Goal: Find specific fact: Find specific fact

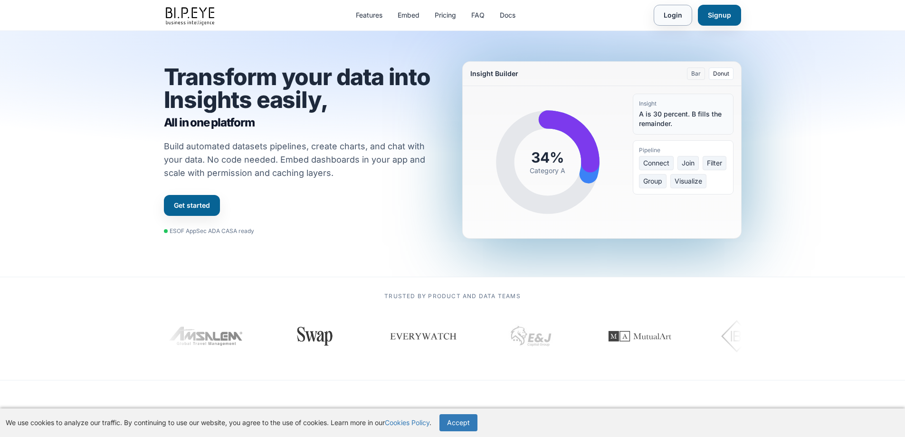
click at [672, 18] on link "Login" at bounding box center [673, 15] width 38 height 21
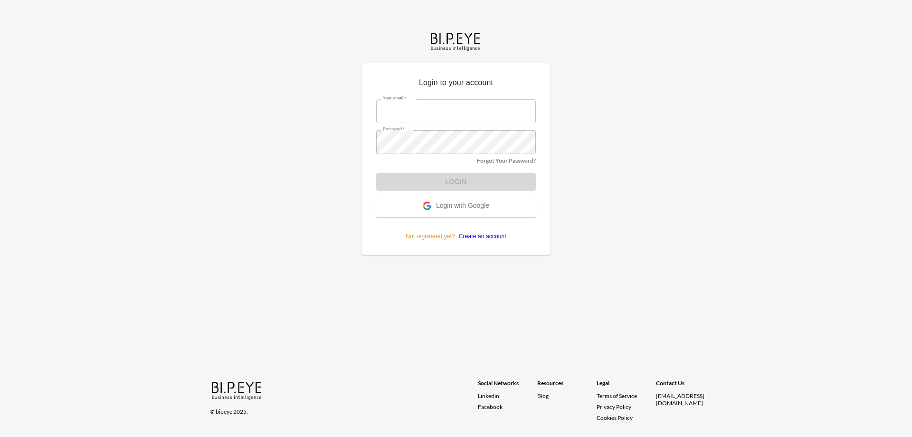
type input "dime@mutualart.com"
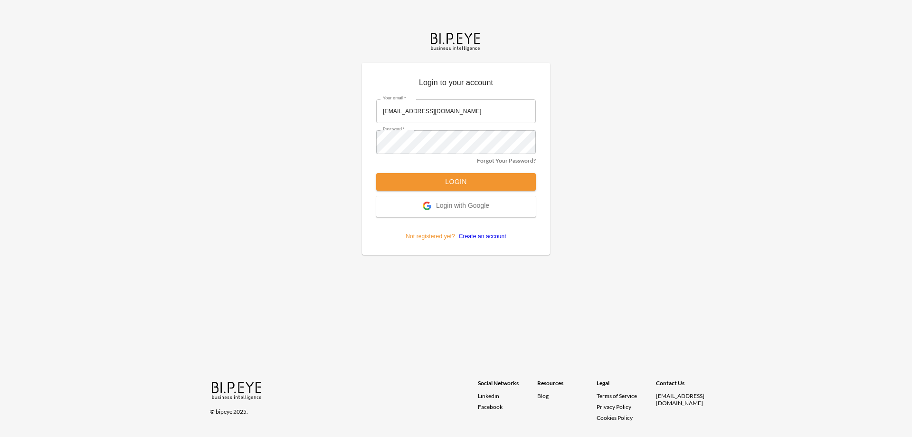
click at [467, 182] on form "Your email   * dime@mutualart.com Your email   * Password   * Password   * Forg…" at bounding box center [456, 166] width 160 height 148
click at [467, 182] on button "Login" at bounding box center [456, 182] width 160 height 18
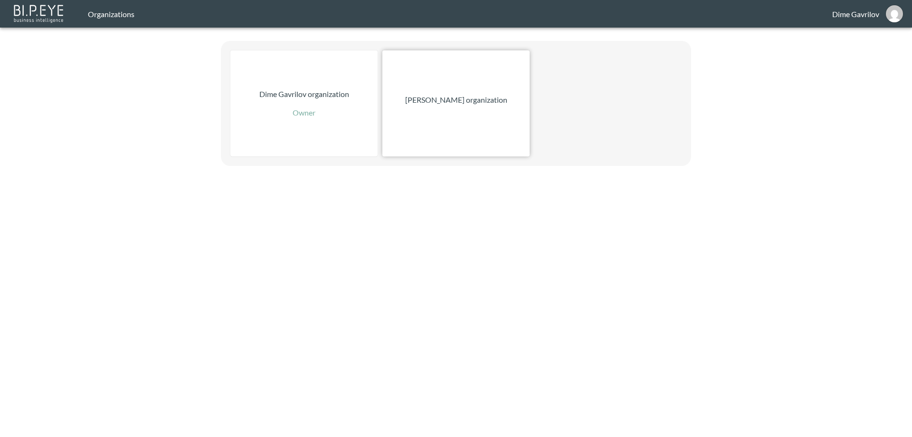
click at [421, 112] on div "[PERSON_NAME] organization" at bounding box center [456, 103] width 147 height 106
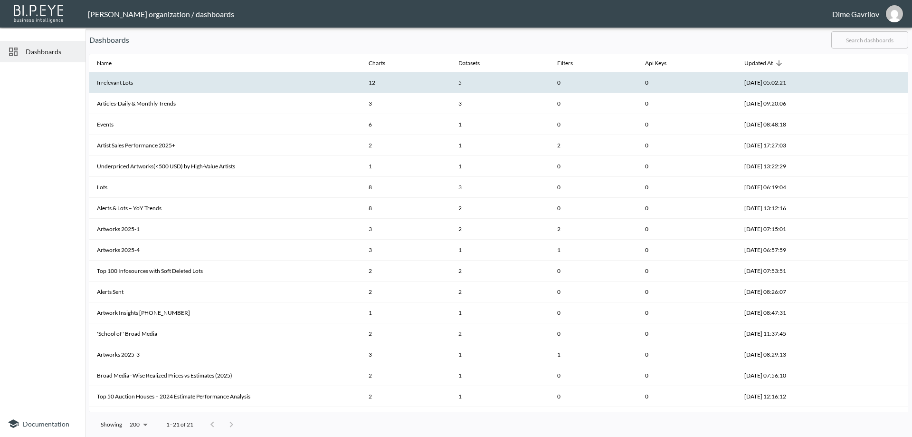
click at [142, 82] on th "Irrelevant Lots" at bounding box center [225, 82] width 272 height 21
click at [143, 83] on th "Irrelevant Lots" at bounding box center [225, 82] width 272 height 21
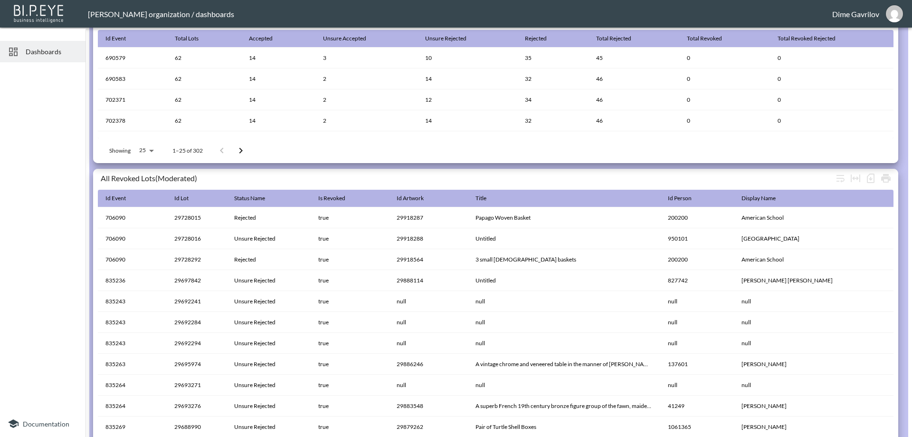
scroll to position [510, 0]
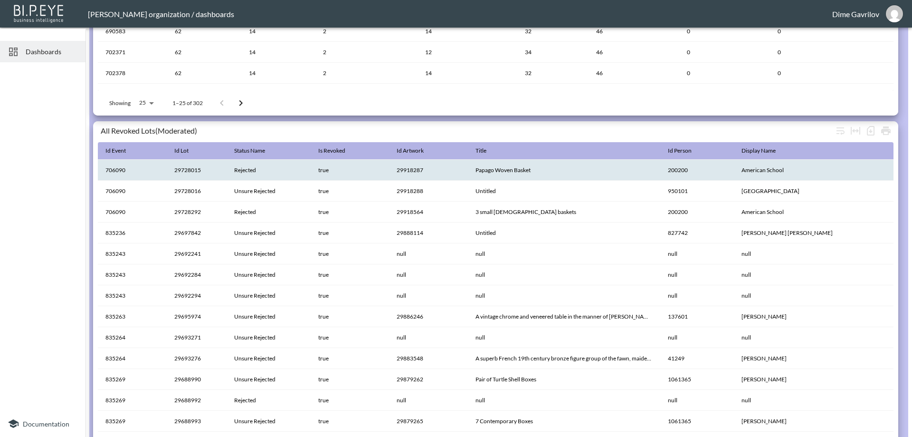
click at [115, 168] on th "706090" at bounding box center [132, 170] width 69 height 21
copy th "706090"
click at [185, 171] on th "29728015" at bounding box center [197, 170] width 60 height 21
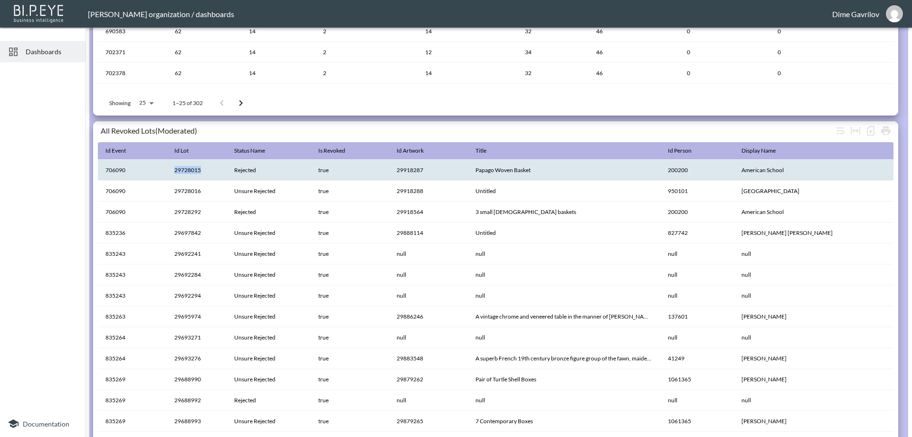
copy th "29728015"
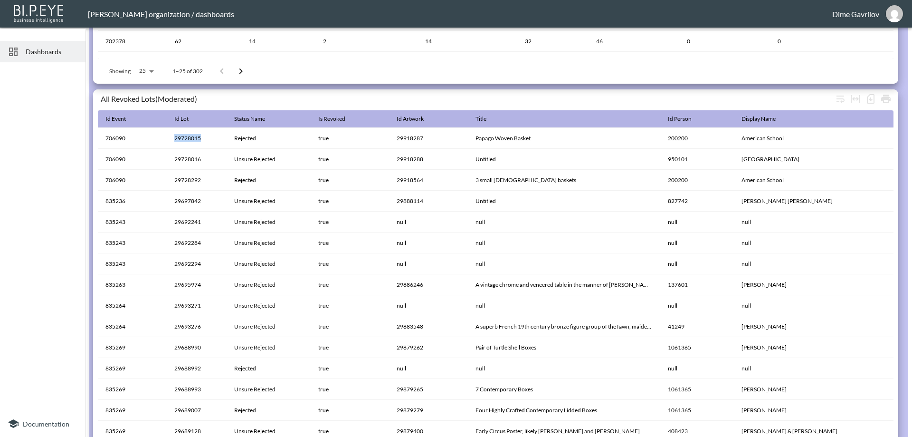
scroll to position [558, 0]
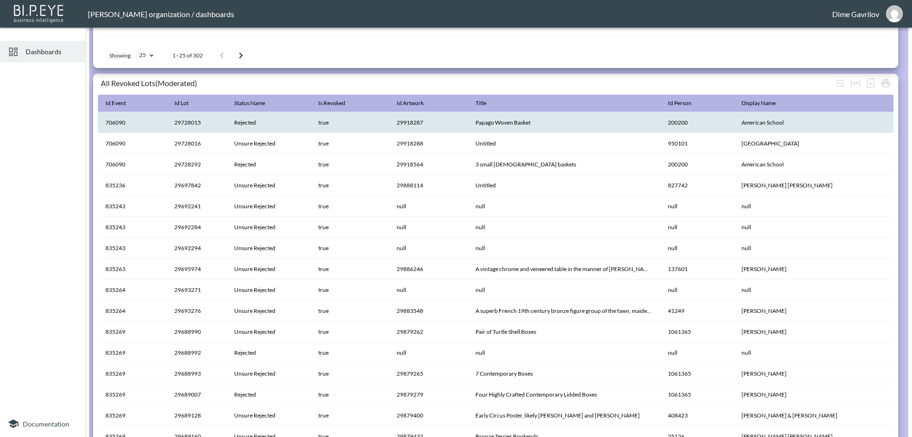
click at [416, 123] on th "29918287" at bounding box center [428, 122] width 78 height 21
copy th "29918287"
click at [697, 123] on th "200200" at bounding box center [698, 122] width 74 height 21
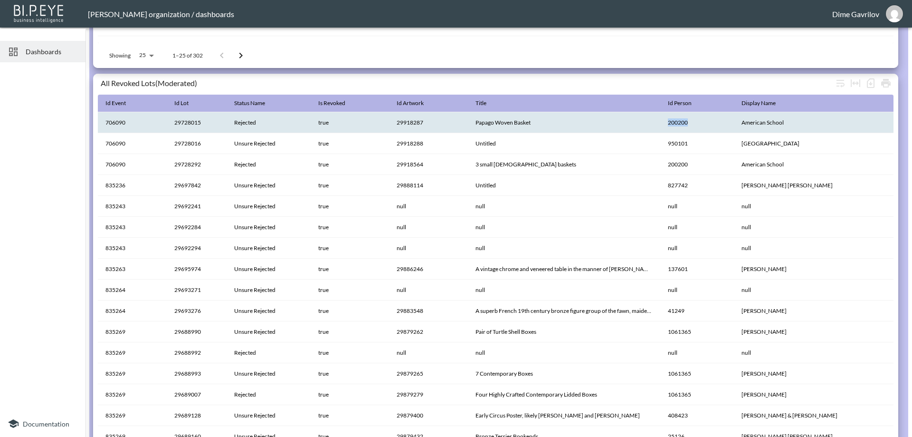
copy th "200200"
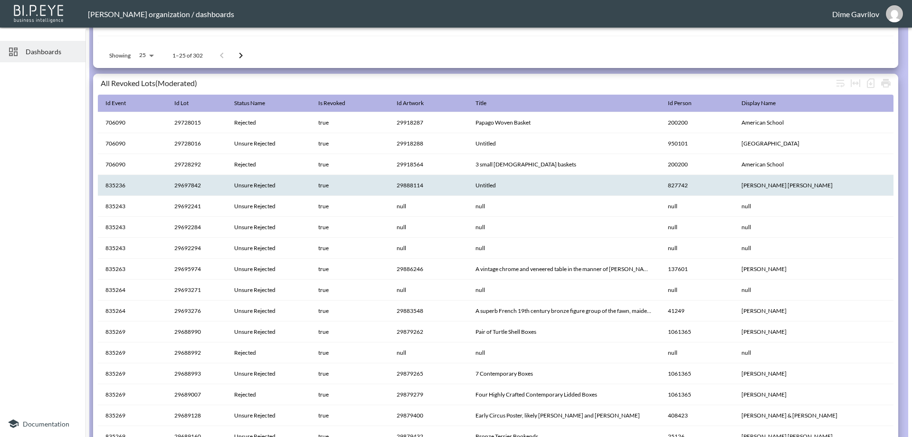
click at [424, 183] on th "29888114" at bounding box center [428, 185] width 78 height 21
copy th "29888114"
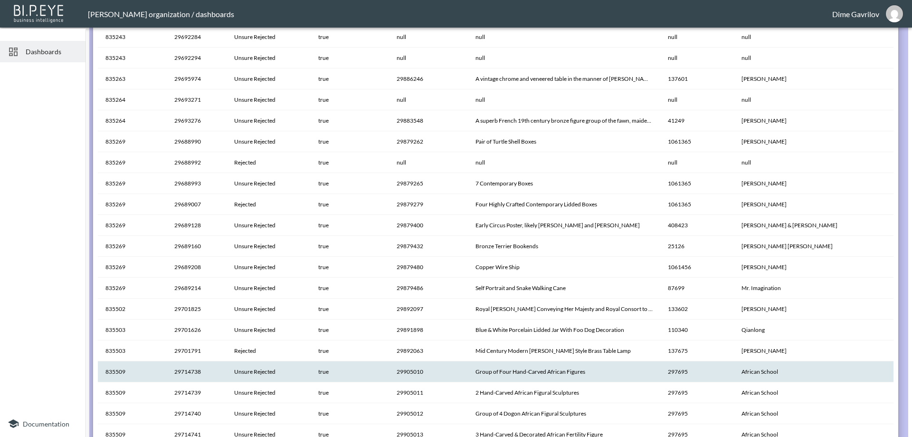
scroll to position [795, 0]
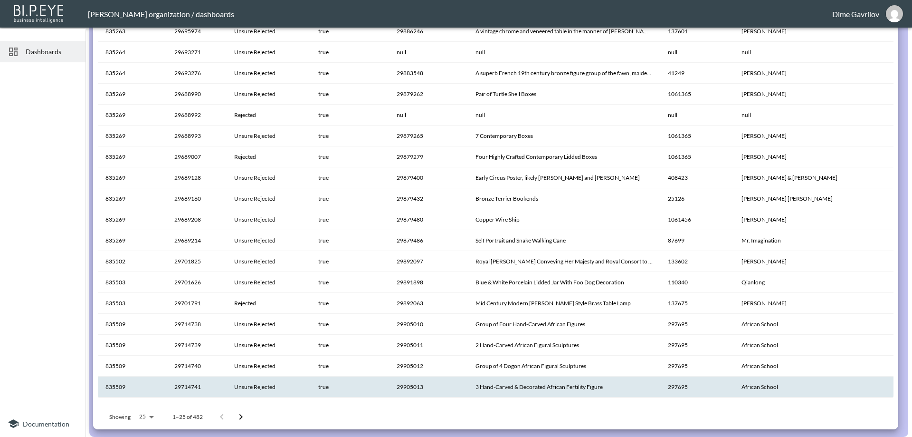
click at [117, 383] on th "835509" at bounding box center [132, 386] width 69 height 21
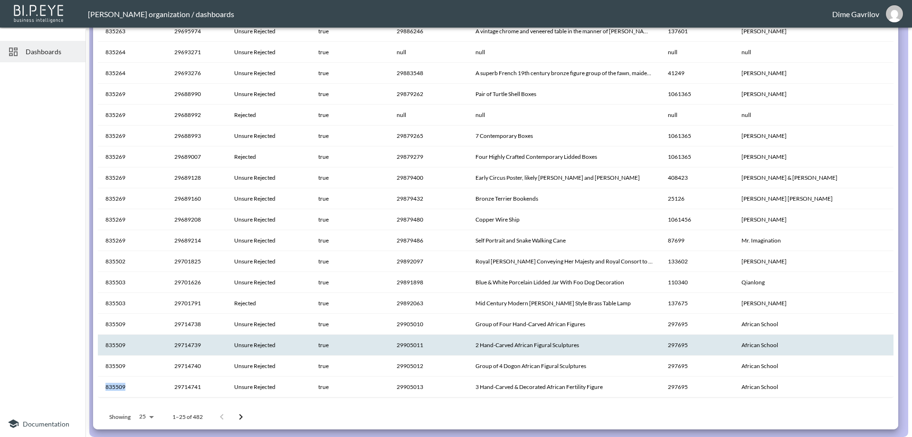
copy th "835509"
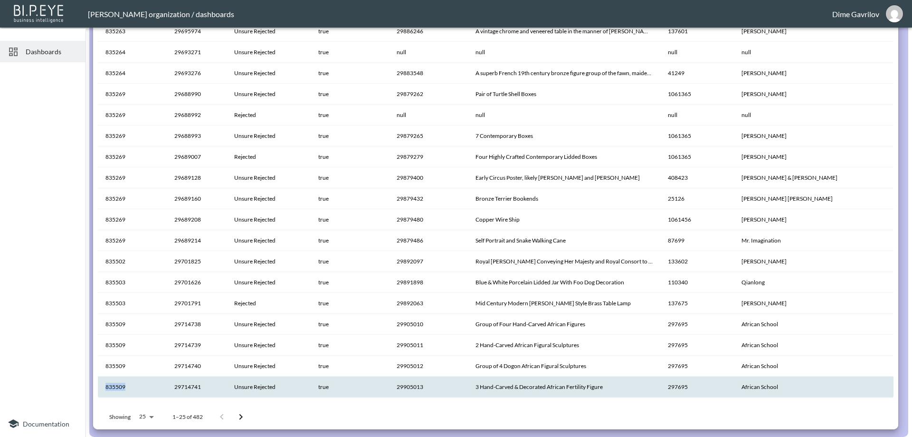
click at [127, 383] on th "835509" at bounding box center [132, 386] width 69 height 21
click at [117, 385] on th "835509" at bounding box center [132, 386] width 69 height 21
click at [145, 386] on th "835509" at bounding box center [132, 386] width 69 height 21
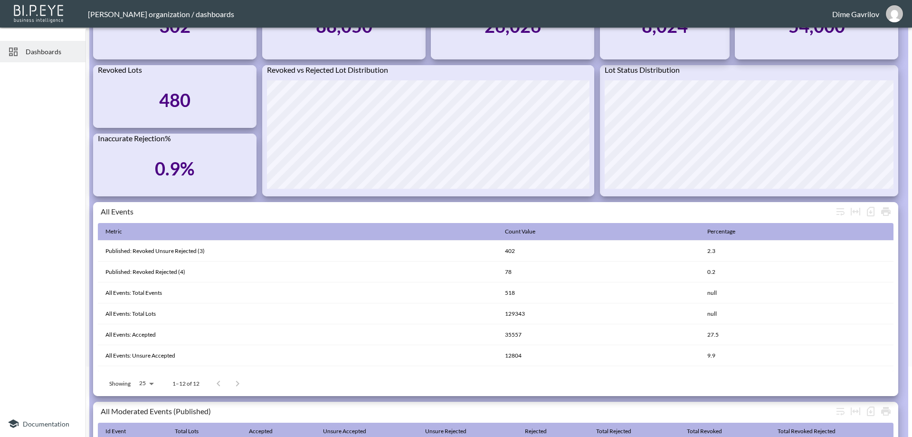
scroll to position [0, 0]
